Goal: Task Accomplishment & Management: Complete application form

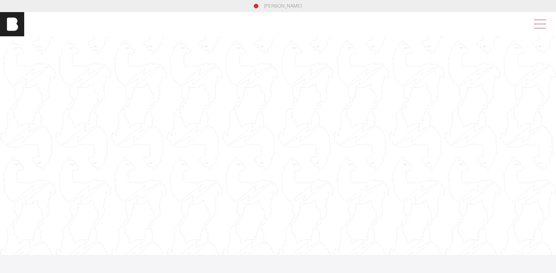
click at [537, 21] on span at bounding box center [538, 24] width 17 height 14
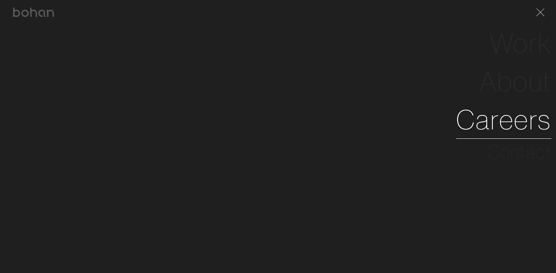
click at [513, 113] on link "Careers" at bounding box center [503, 120] width 95 height 38
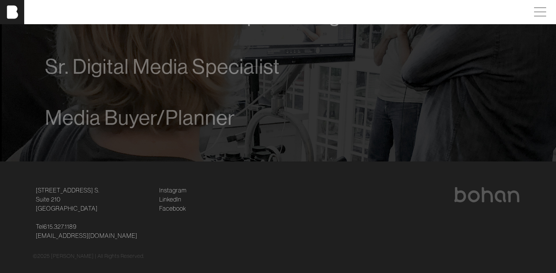
scroll to position [593, 0]
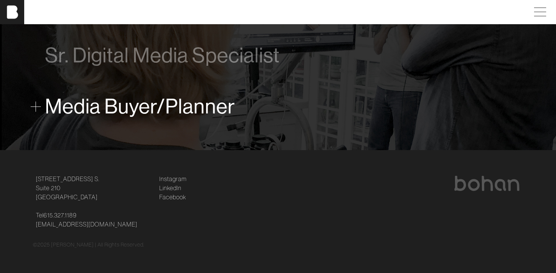
click at [228, 109] on span "Media Buyer/Planner" at bounding box center [140, 106] width 190 height 23
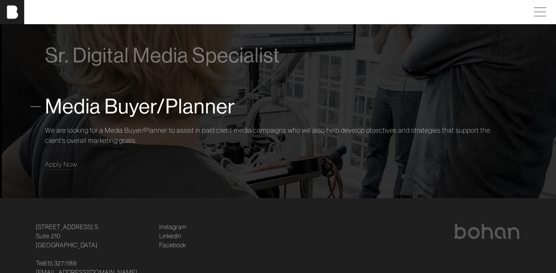
click at [170, 108] on span "Media Buyer/Planner" at bounding box center [140, 106] width 190 height 23
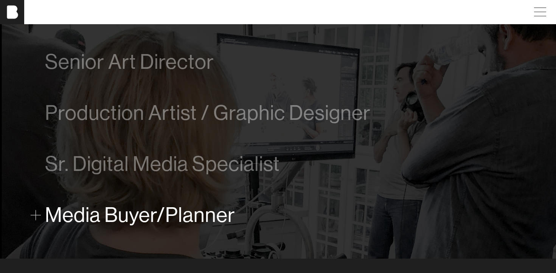
scroll to position [494, 0]
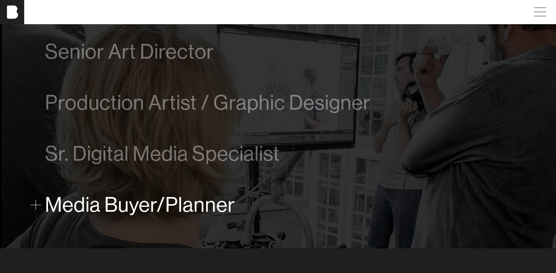
click at [170, 108] on span "Production Artist / Graphic Designer" at bounding box center [208, 102] width 326 height 23
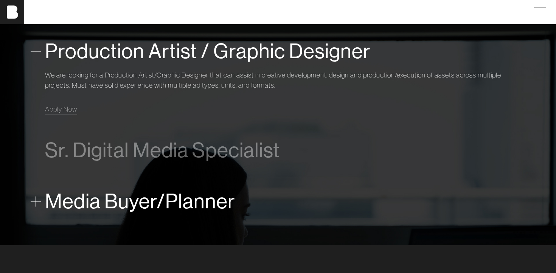
scroll to position [546, 0]
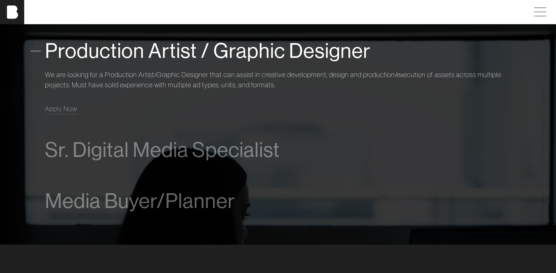
click at [183, 53] on span "Production Artist / Graphic Designer" at bounding box center [208, 50] width 326 height 23
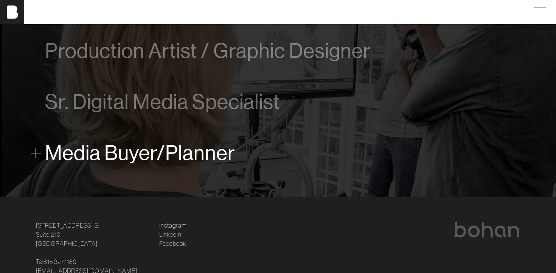
click at [174, 157] on span "Media Buyer/Planner" at bounding box center [140, 152] width 190 height 23
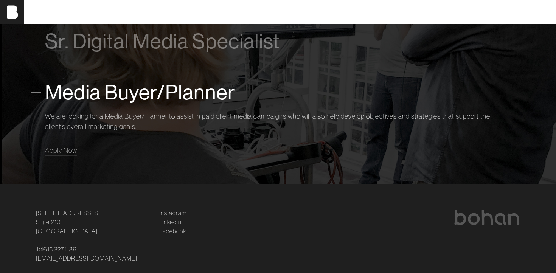
scroll to position [620, 0]
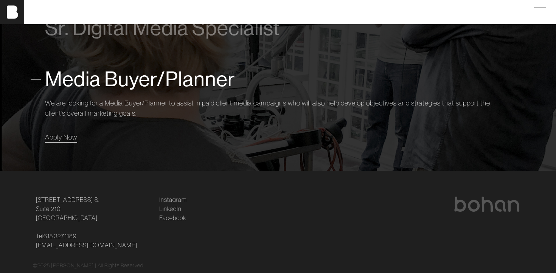
click at [70, 138] on span "Apply Now" at bounding box center [61, 137] width 32 height 9
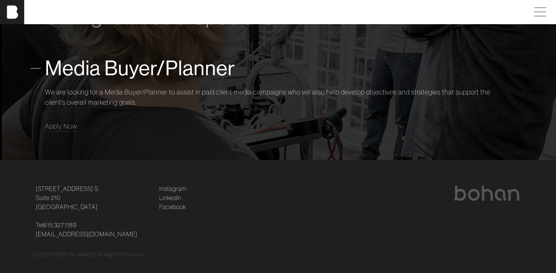
scroll to position [641, 0]
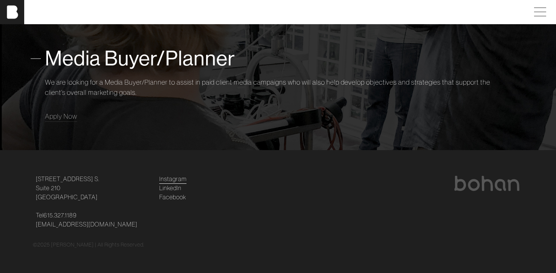
click at [179, 179] on link "Instagram" at bounding box center [172, 178] width 27 height 9
click at [538, 10] on span at bounding box center [538, 12] width 17 height 14
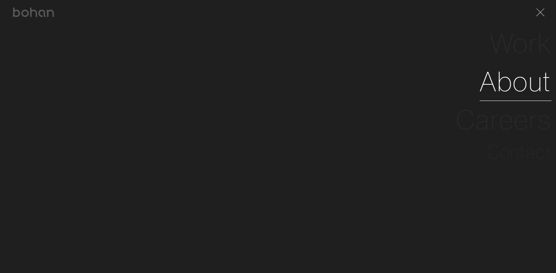
click at [509, 93] on link "About" at bounding box center [516, 81] width 72 height 38
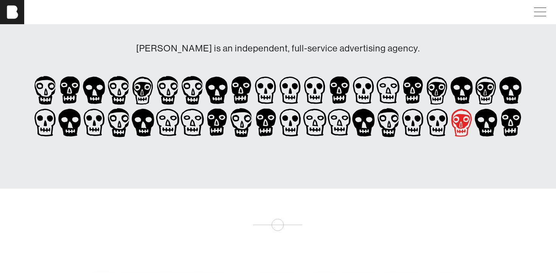
scroll to position [125, 0]
click at [463, 112] on icon at bounding box center [462, 123] width 25 height 33
click at [461, 127] on icon at bounding box center [461, 126] width 2 height 4
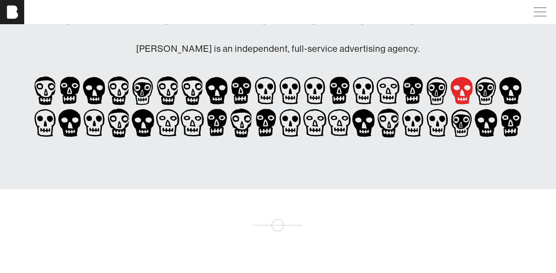
click at [468, 103] on icon at bounding box center [461, 91] width 22 height 28
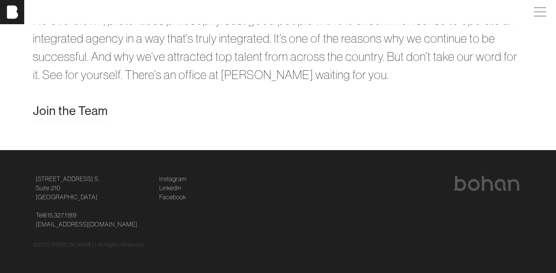
scroll to position [1530, 0]
click at [86, 115] on span "Join the Team" at bounding box center [70, 111] width 75 height 18
